Goal: Navigation & Orientation: Find specific page/section

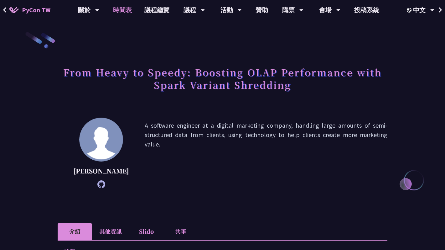
click at [122, 10] on link "時間表" at bounding box center [122, 10] width 31 height 20
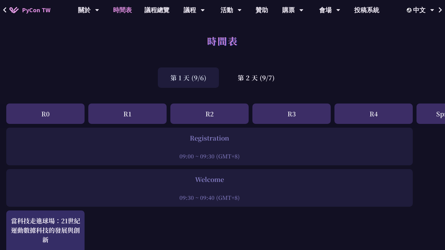
click at [118, 113] on div "R1" at bounding box center [127, 113] width 78 height 20
click at [128, 116] on div "R1" at bounding box center [127, 113] width 78 height 20
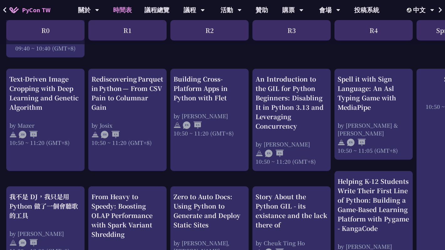
scroll to position [226, 0]
